Goal: Task Accomplishment & Management: Manage account settings

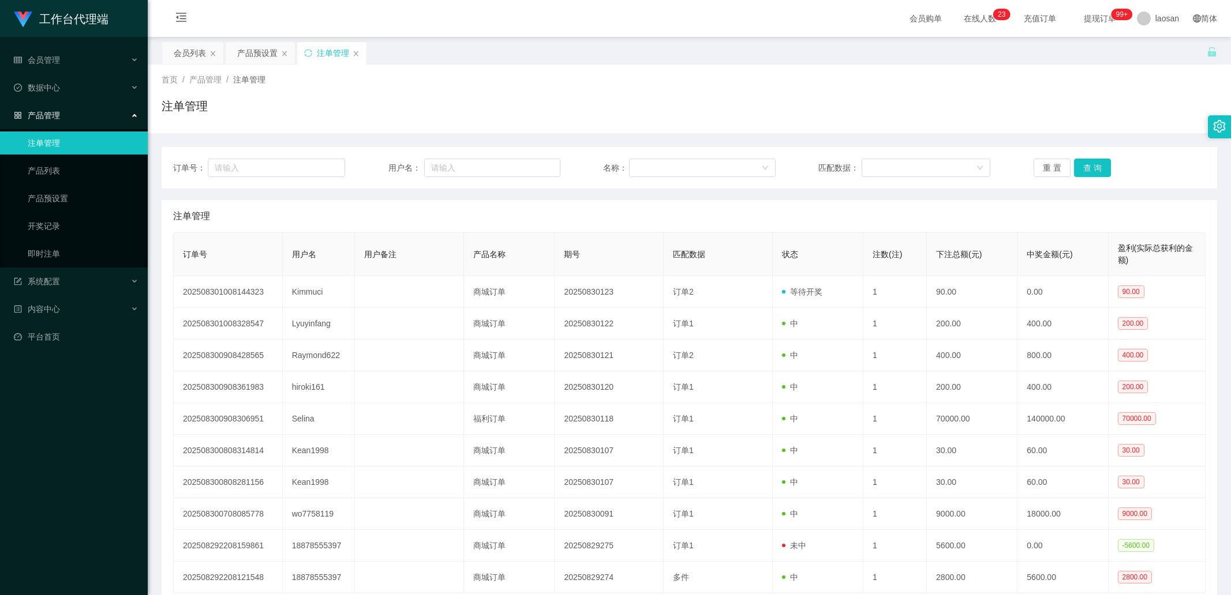
click at [278, 177] on input "text" at bounding box center [276, 168] width 137 height 18
type input "6584778755"
click at [1097, 171] on button "查 询" at bounding box center [1092, 168] width 37 height 18
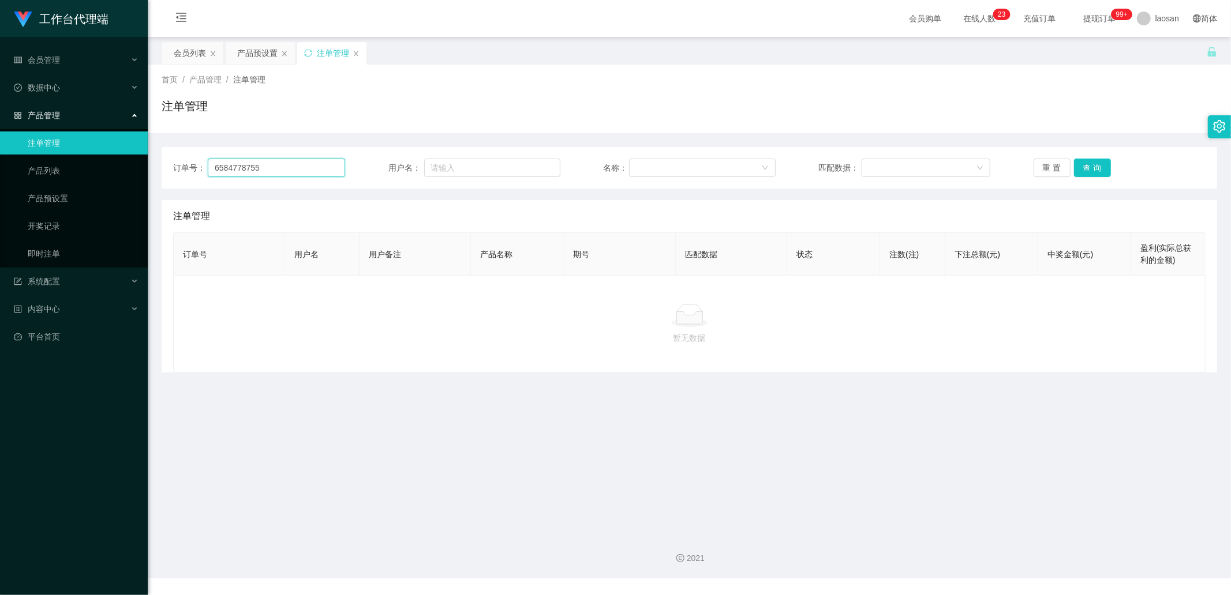
click at [287, 170] on input "6584778755" at bounding box center [276, 168] width 137 height 18
click at [195, 57] on div "会员列表" at bounding box center [190, 53] width 32 height 22
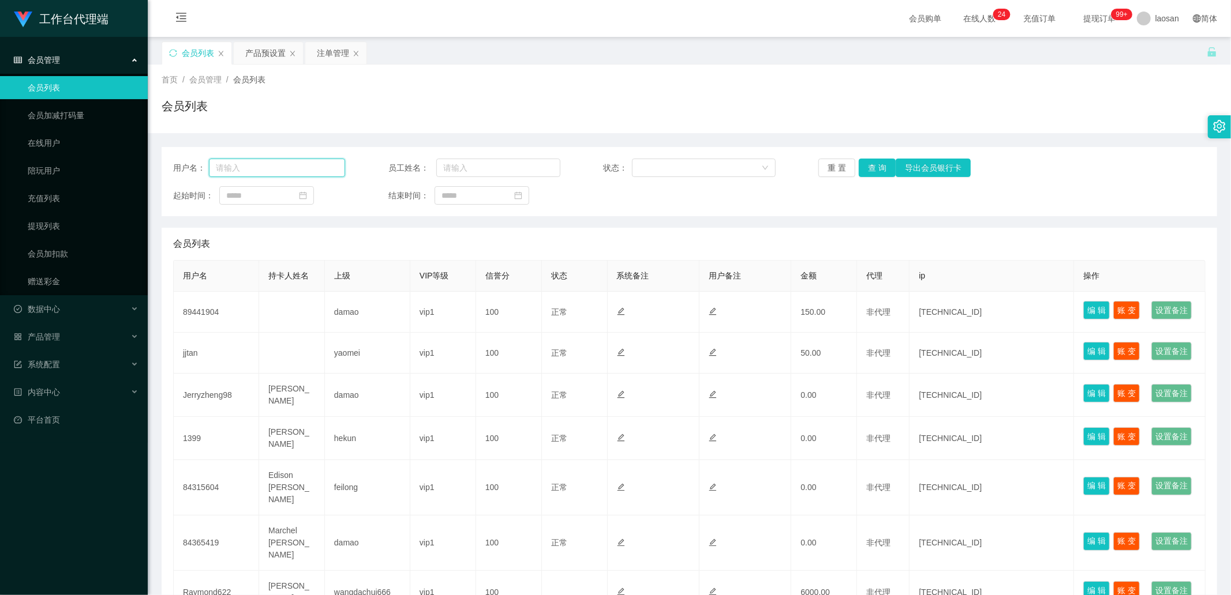
click at [273, 163] on input "text" at bounding box center [277, 168] width 136 height 18
paste input "6584778755"
type input "6584778755"
click at [869, 167] on button "查 询" at bounding box center [877, 168] width 37 height 18
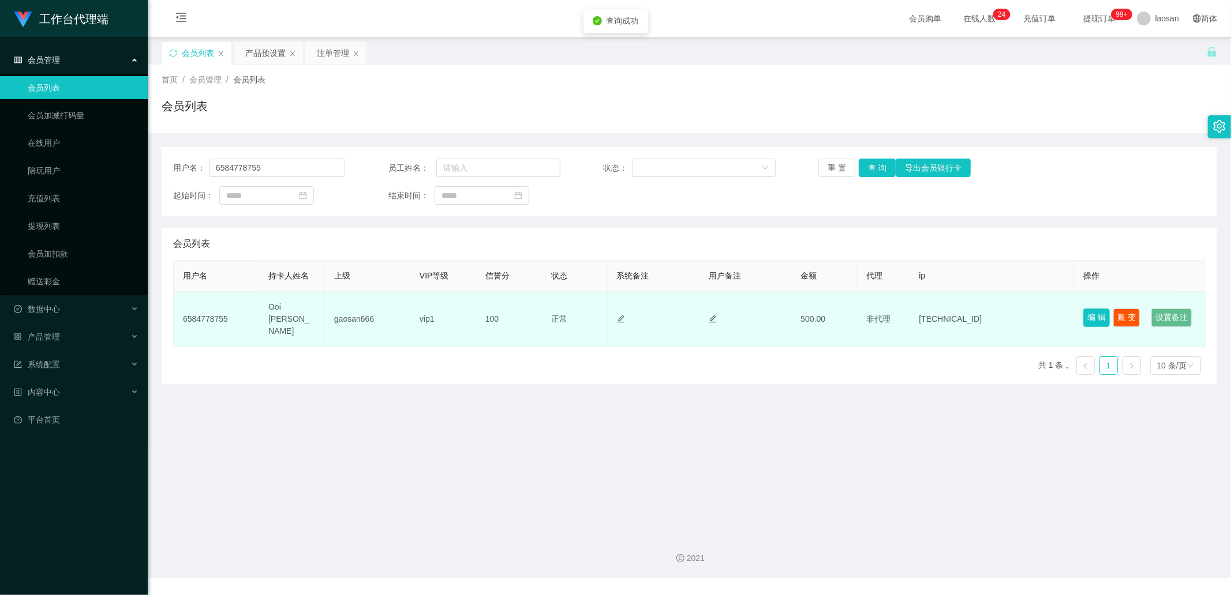
click at [1088, 314] on button "编 辑" at bounding box center [1096, 318] width 27 height 18
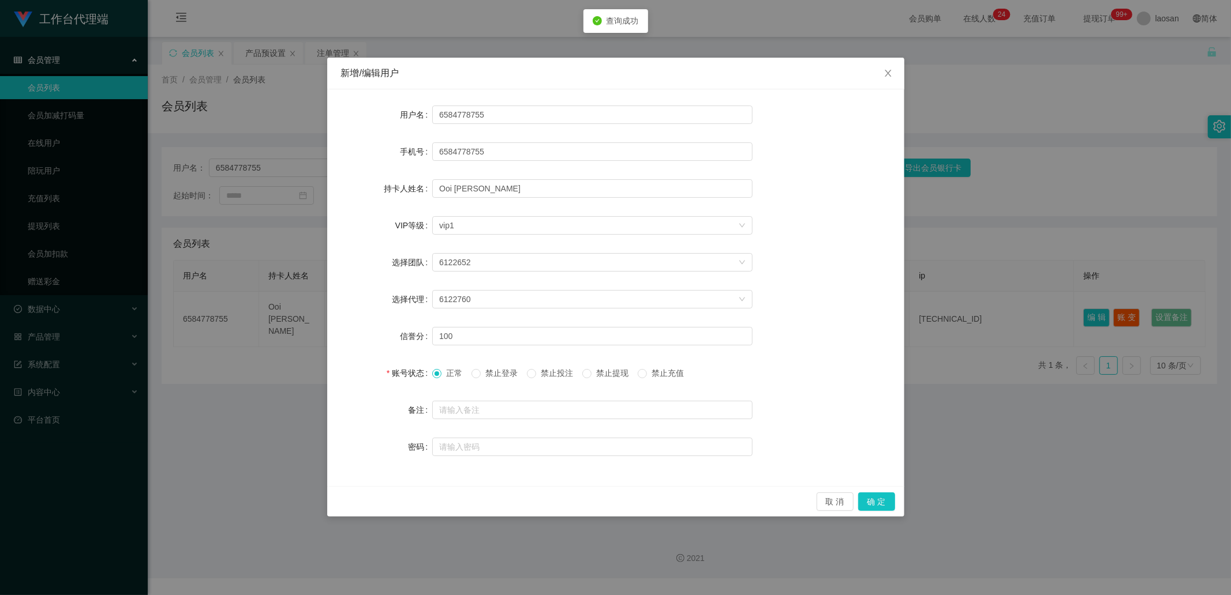
click at [764, 7] on div "新增/编辑用户 用户名 6584778755 手机号 6584778755 持卡人姓名 [PERSON_NAME] VIP等级 选择VIP等级 vip1 选择…" at bounding box center [615, 297] width 1231 height 595
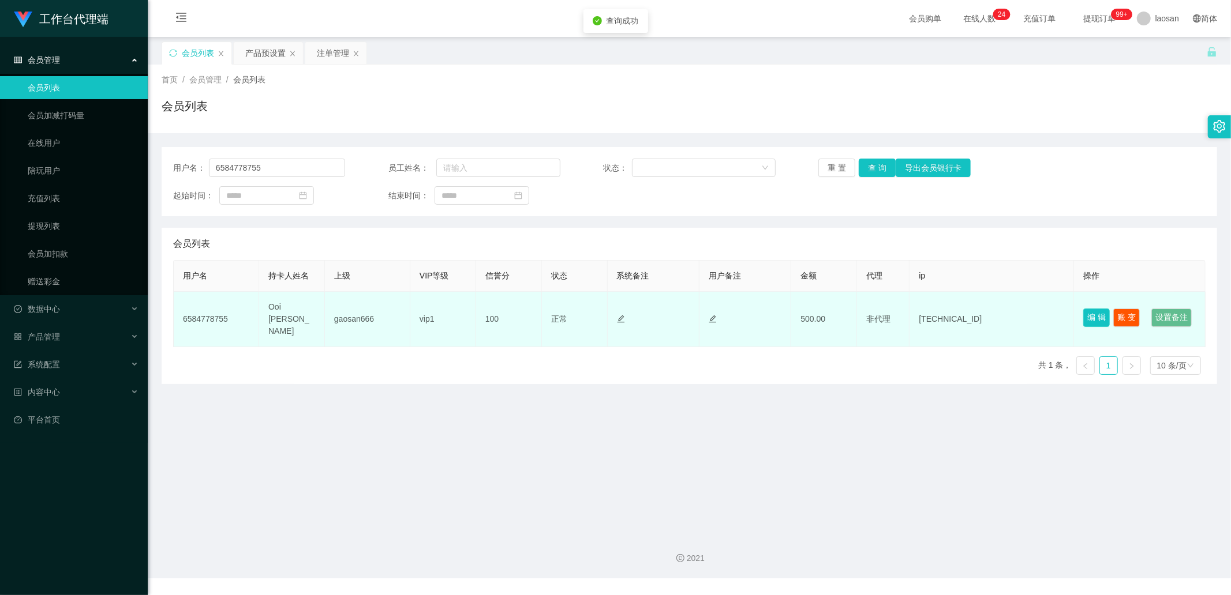
click at [1083, 316] on button "编 辑" at bounding box center [1096, 318] width 27 height 18
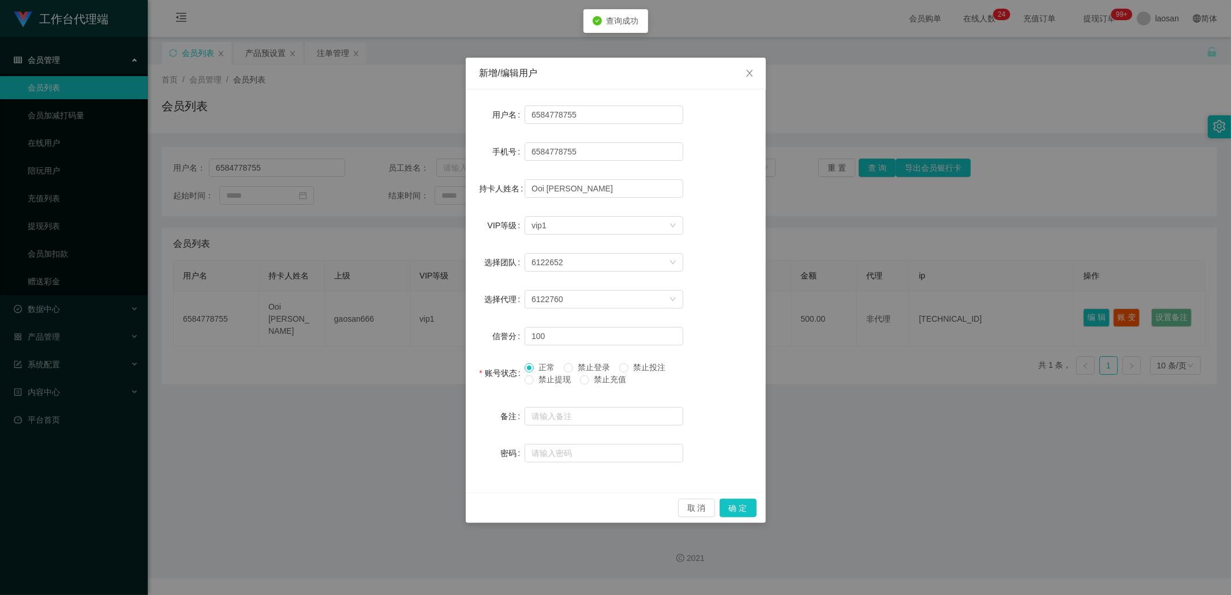
click at [552, 377] on span "禁止提现" at bounding box center [555, 379] width 42 height 9
click at [748, 505] on button "确 定" at bounding box center [737, 508] width 37 height 18
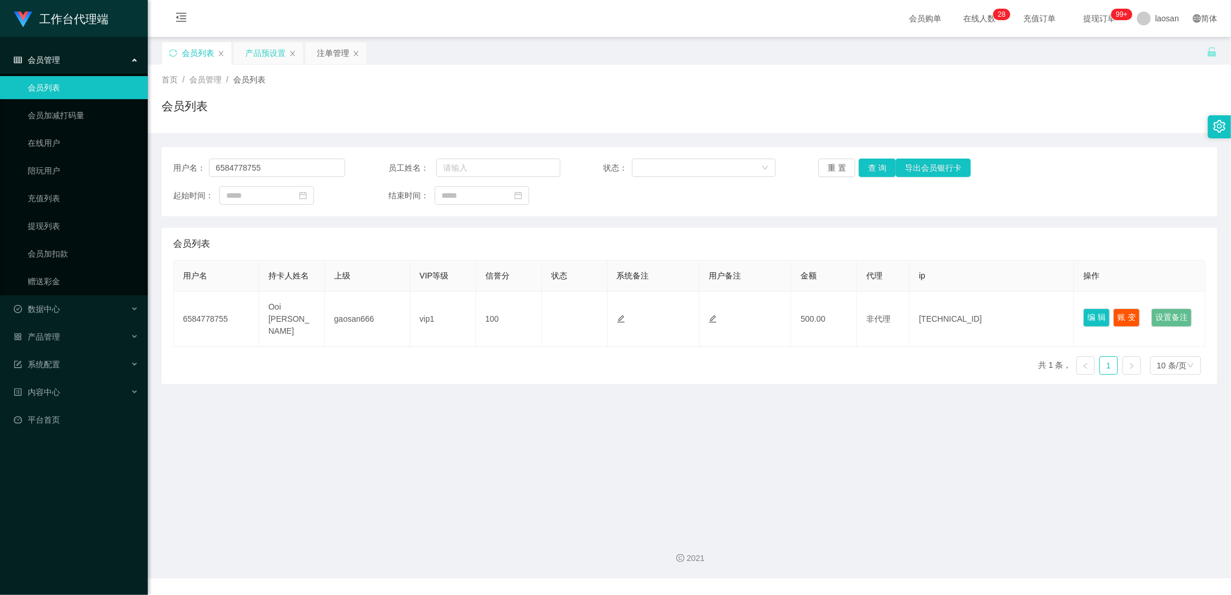
click at [275, 44] on div "产品预设置" at bounding box center [265, 53] width 40 height 22
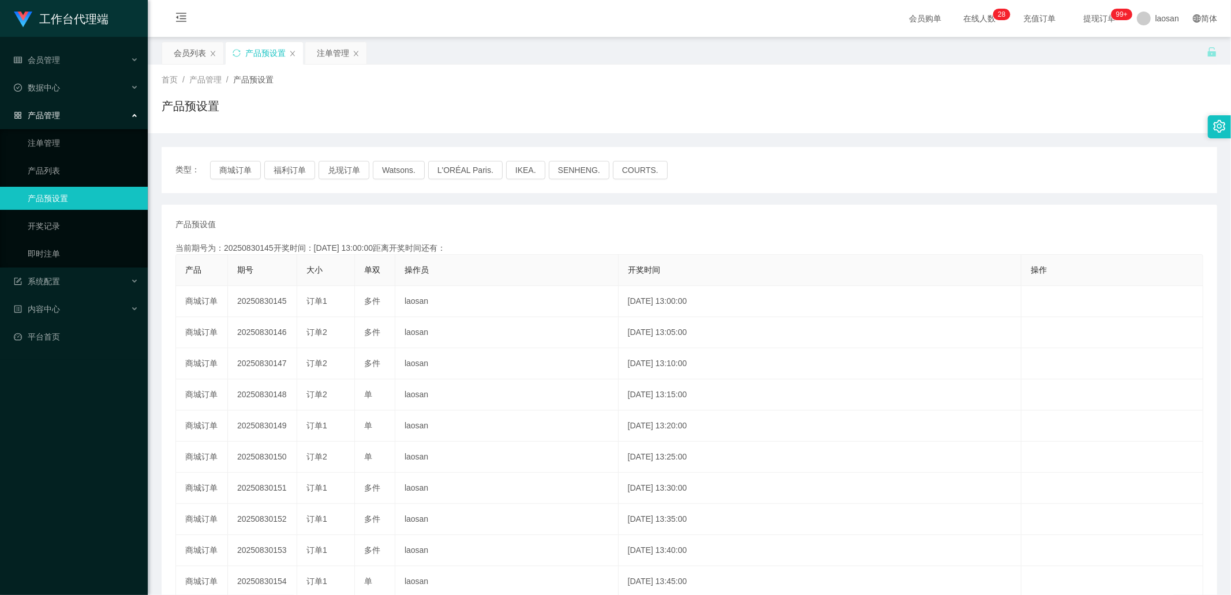
click at [228, 180] on div "类型： 商城订单 福利订单 兑现订单 Watsons. L'ORÉAL Paris. IKEA. [GEOGRAPHIC_DATA]. COURTS." at bounding box center [689, 170] width 1055 height 46
click at [233, 174] on button "商城订单" at bounding box center [235, 170] width 51 height 18
click at [234, 173] on button "商城订单" at bounding box center [235, 170] width 51 height 18
click at [235, 171] on button "商城订单" at bounding box center [235, 170] width 51 height 18
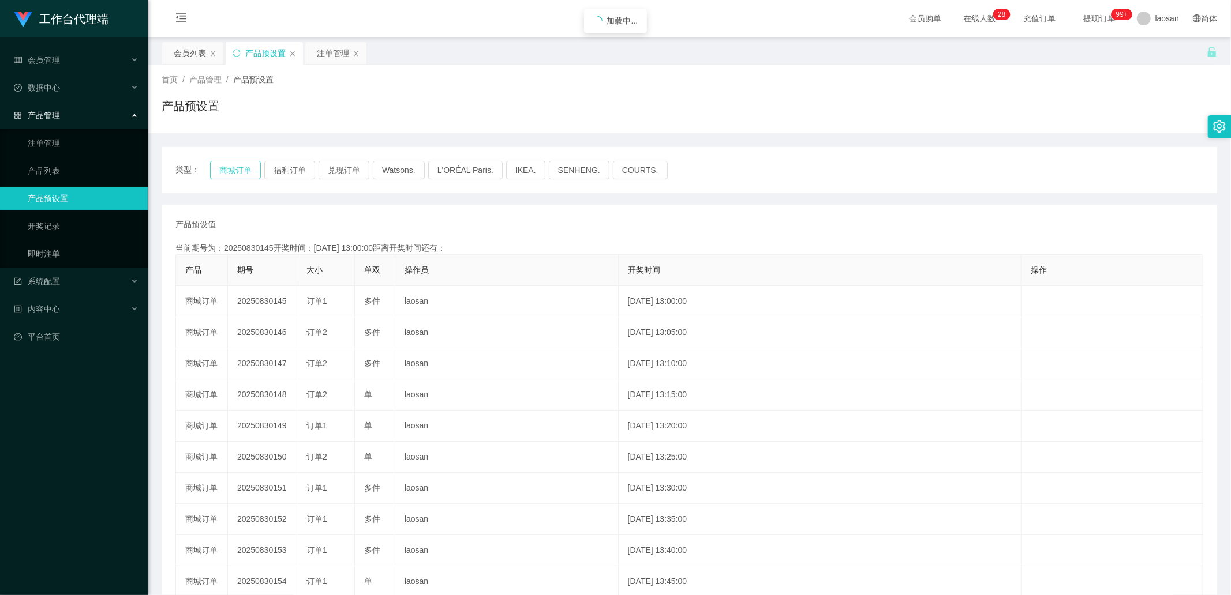
click at [238, 169] on button "商城订单" at bounding box center [235, 170] width 51 height 18
click at [238, 168] on button "商城订单" at bounding box center [235, 170] width 51 height 18
click at [239, 168] on button "商城订单" at bounding box center [235, 170] width 51 height 18
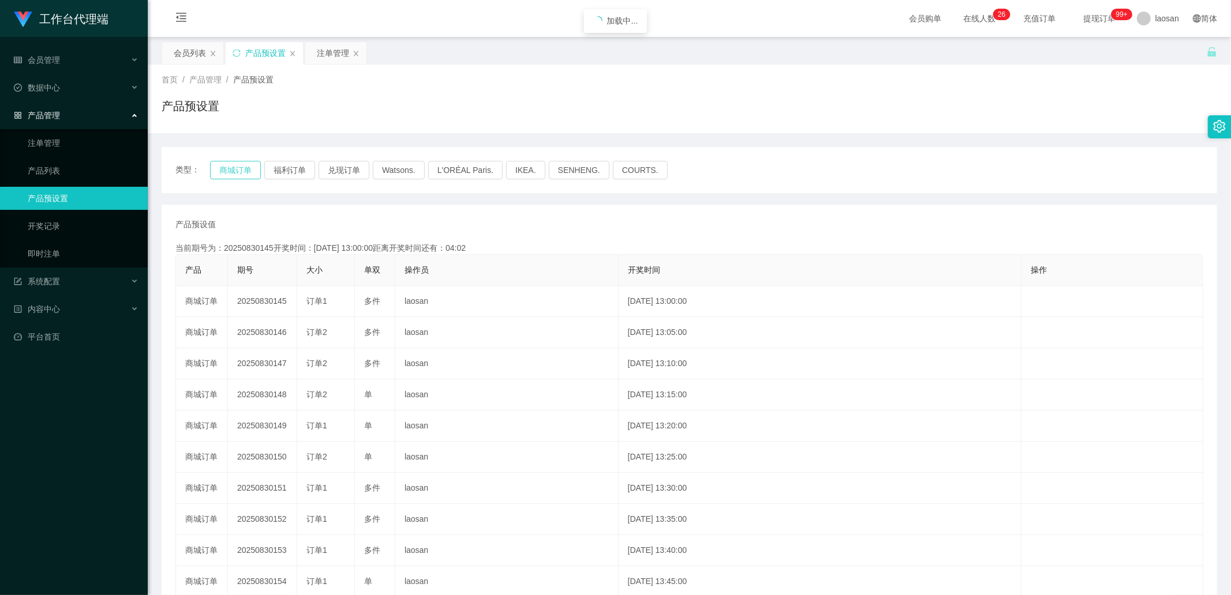
click at [239, 168] on button "商城订单" at bounding box center [235, 170] width 51 height 18
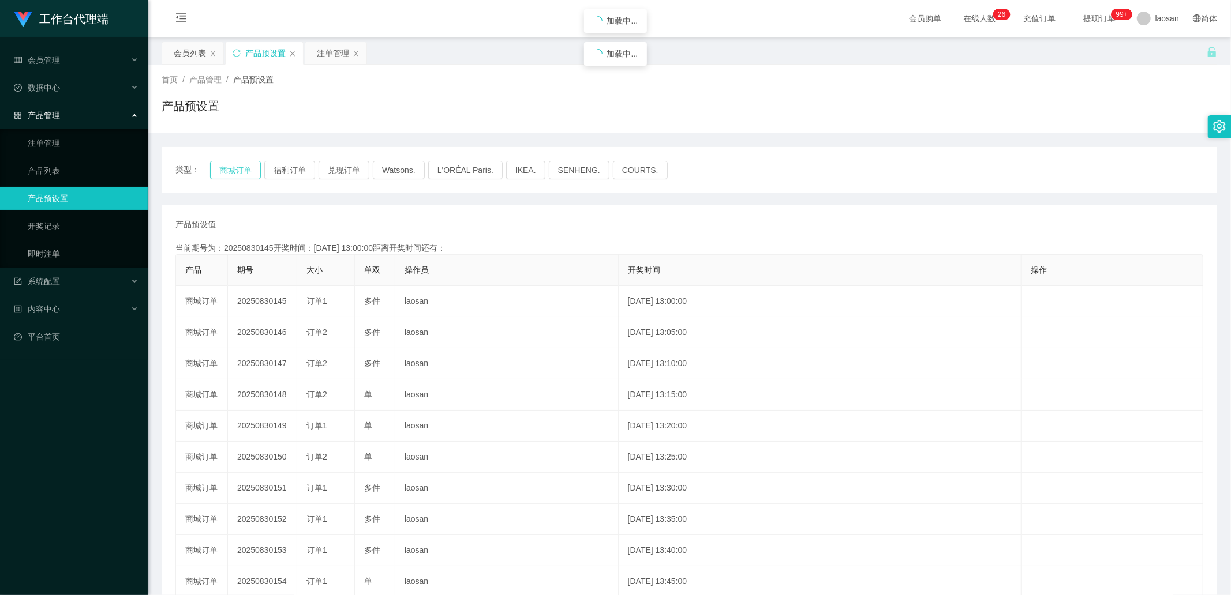
click at [239, 168] on button "商城订单" at bounding box center [235, 170] width 51 height 18
